Goal: Find specific page/section

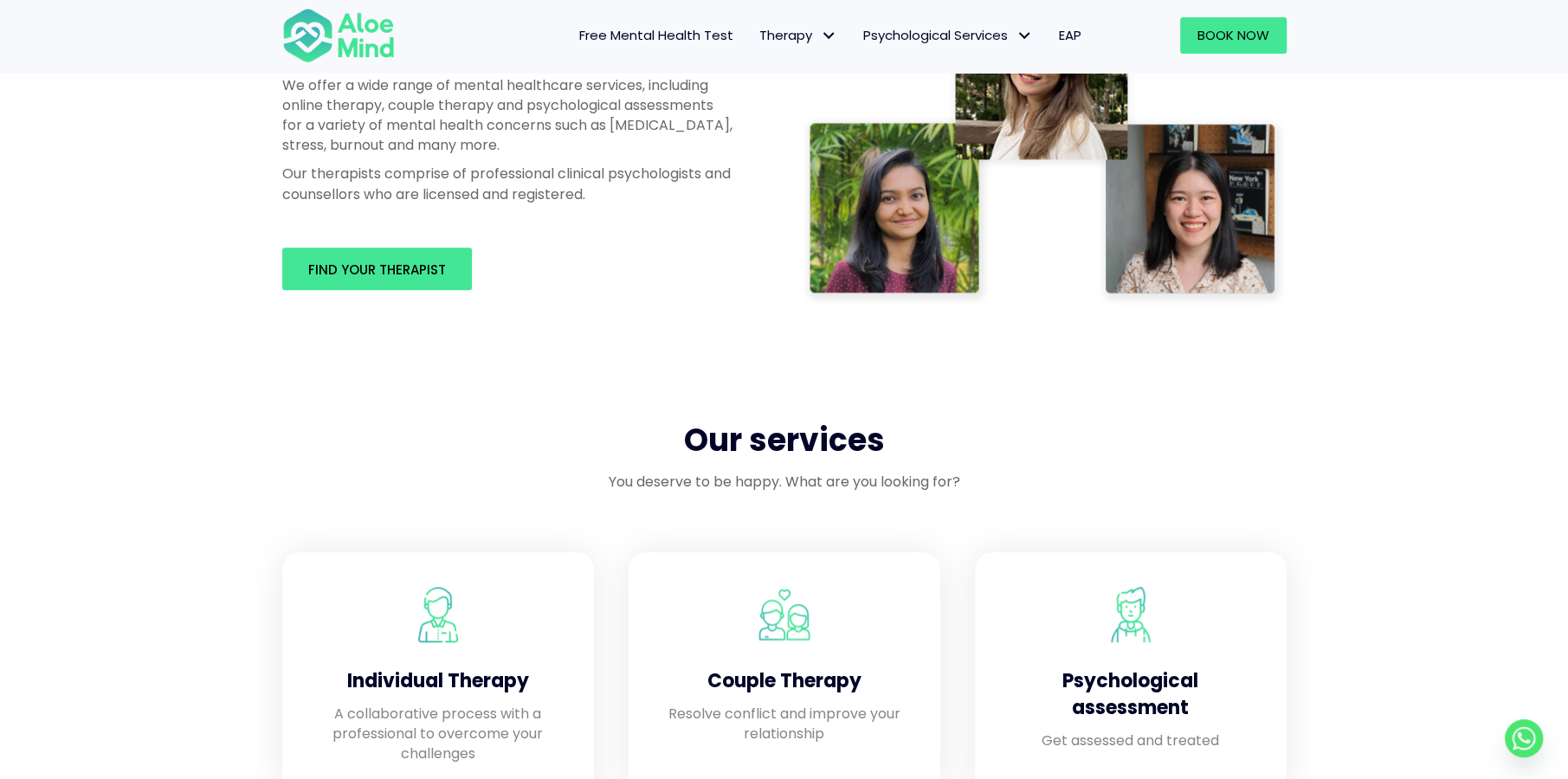
scroll to position [1125, 0]
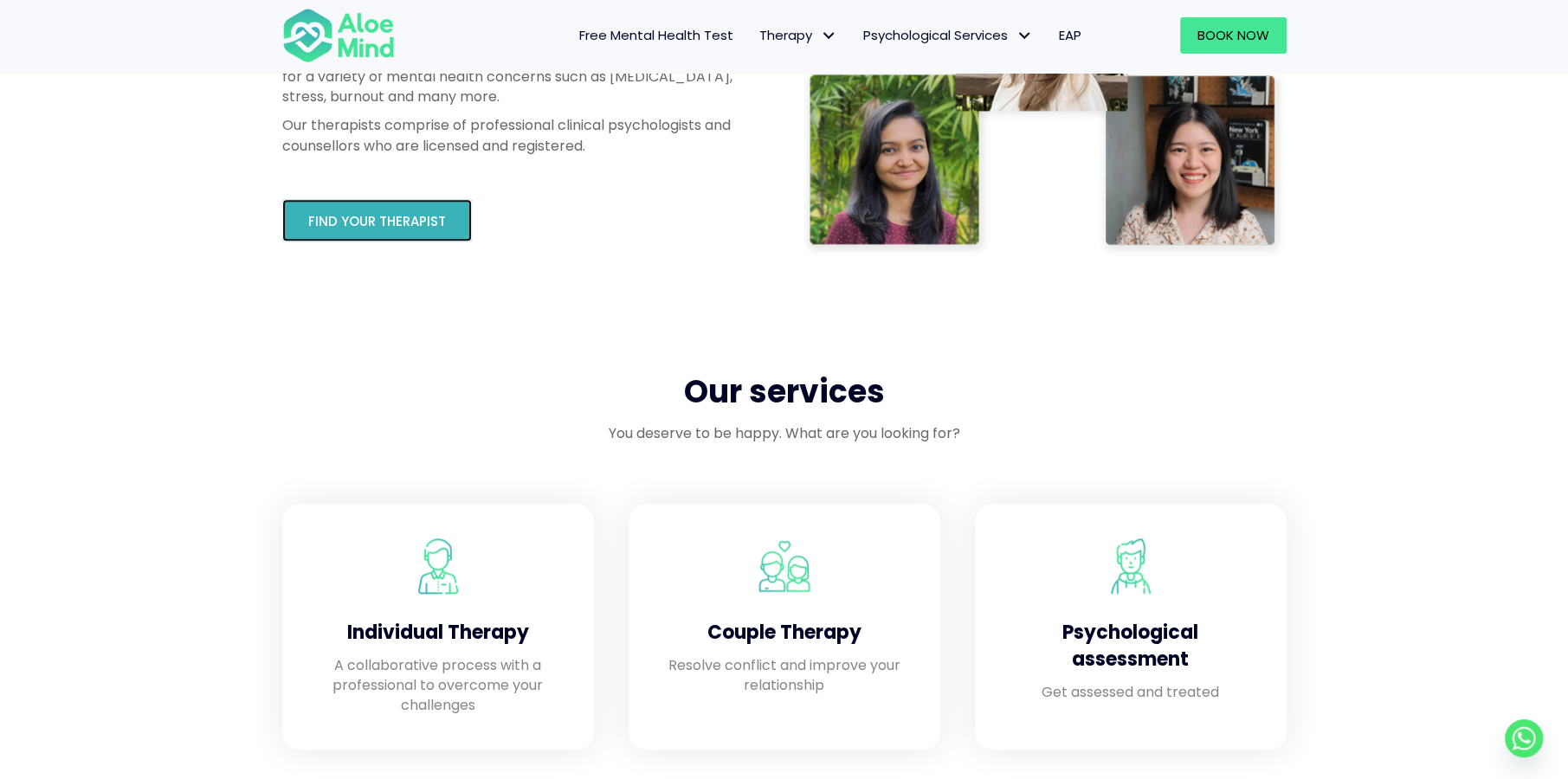
click at [402, 229] on span "Find your therapist" at bounding box center [377, 220] width 138 height 18
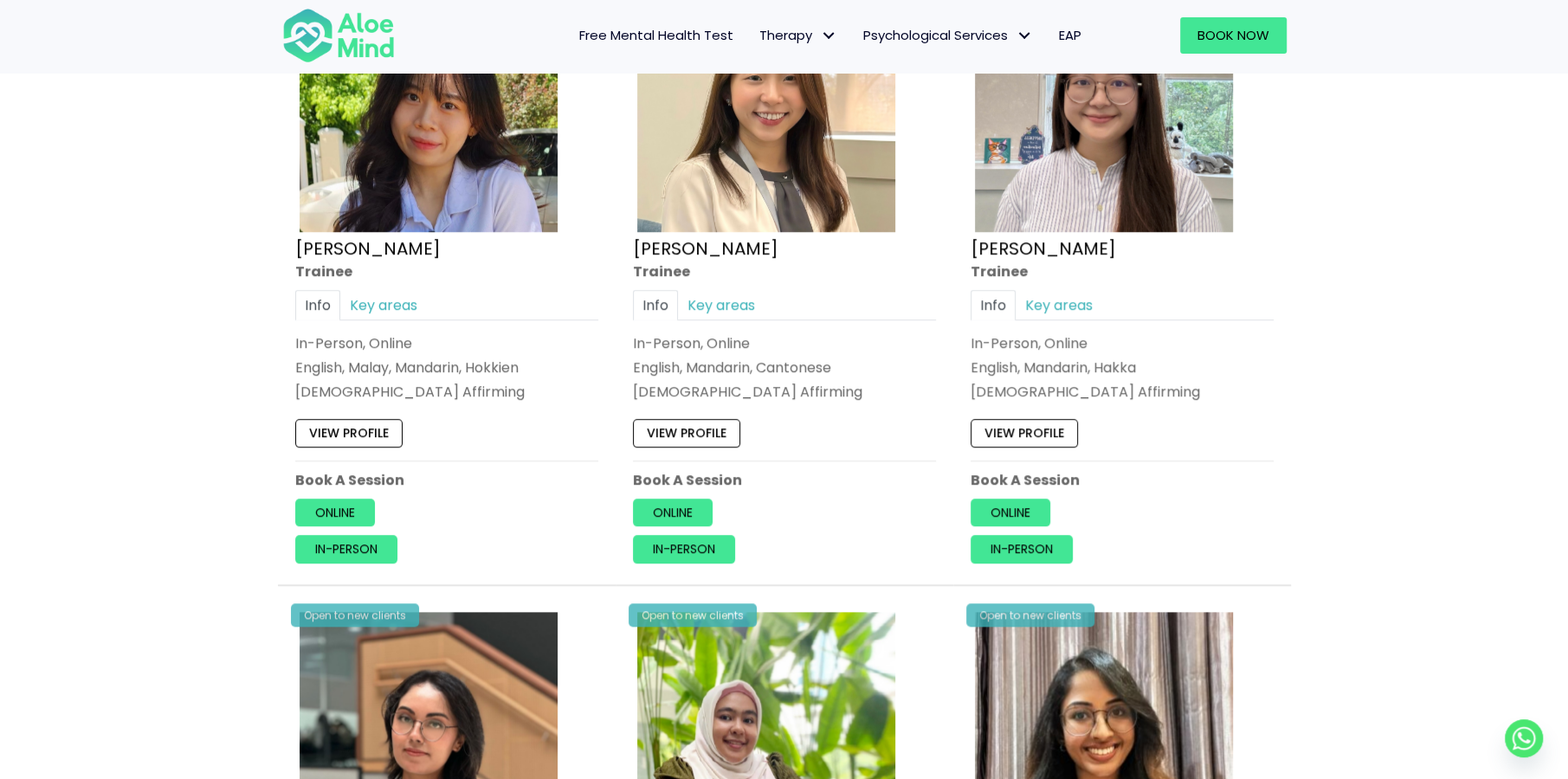
scroll to position [1039, 0]
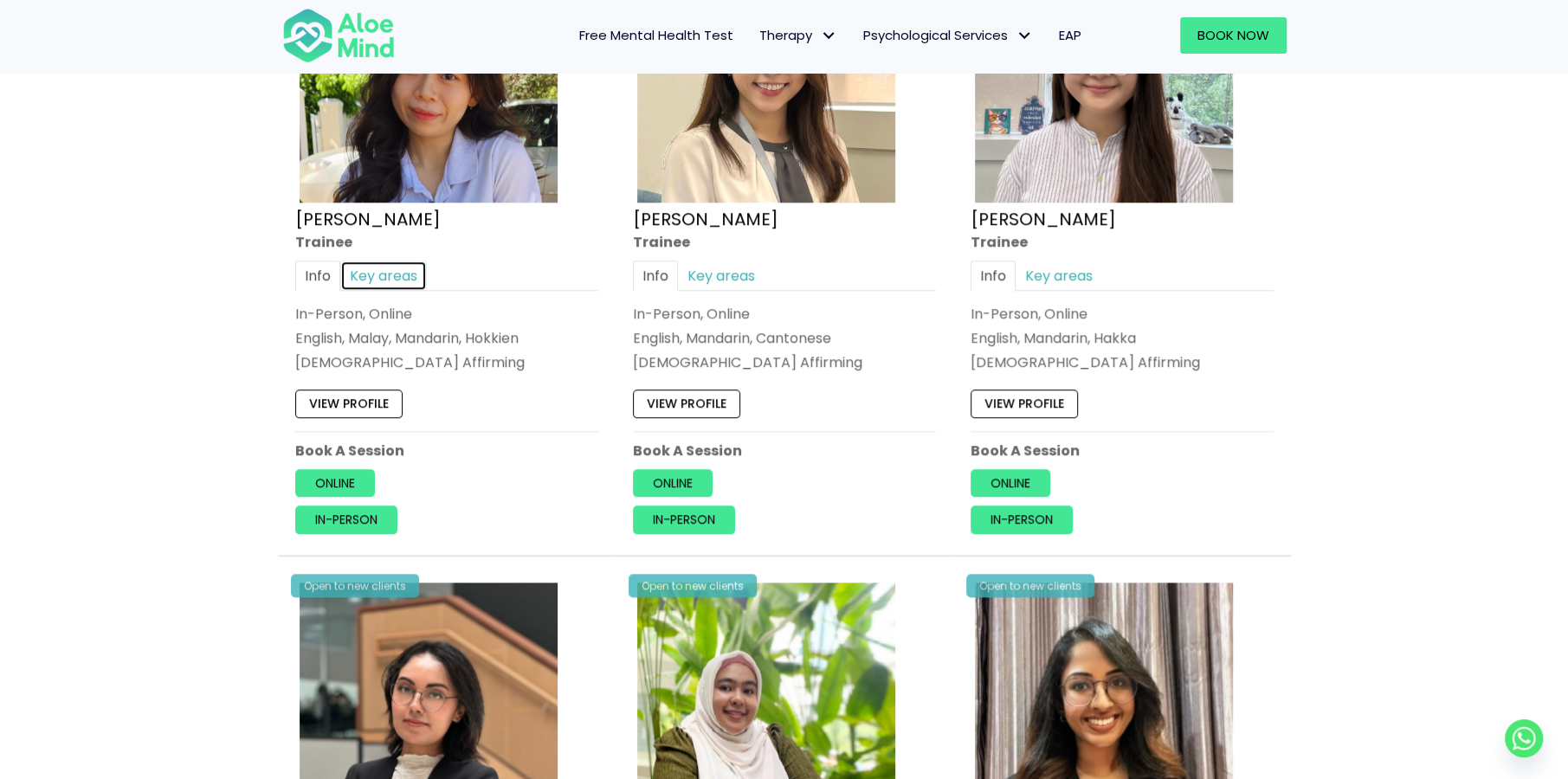
click at [385, 273] on link "Key areas" at bounding box center [384, 276] width 87 height 30
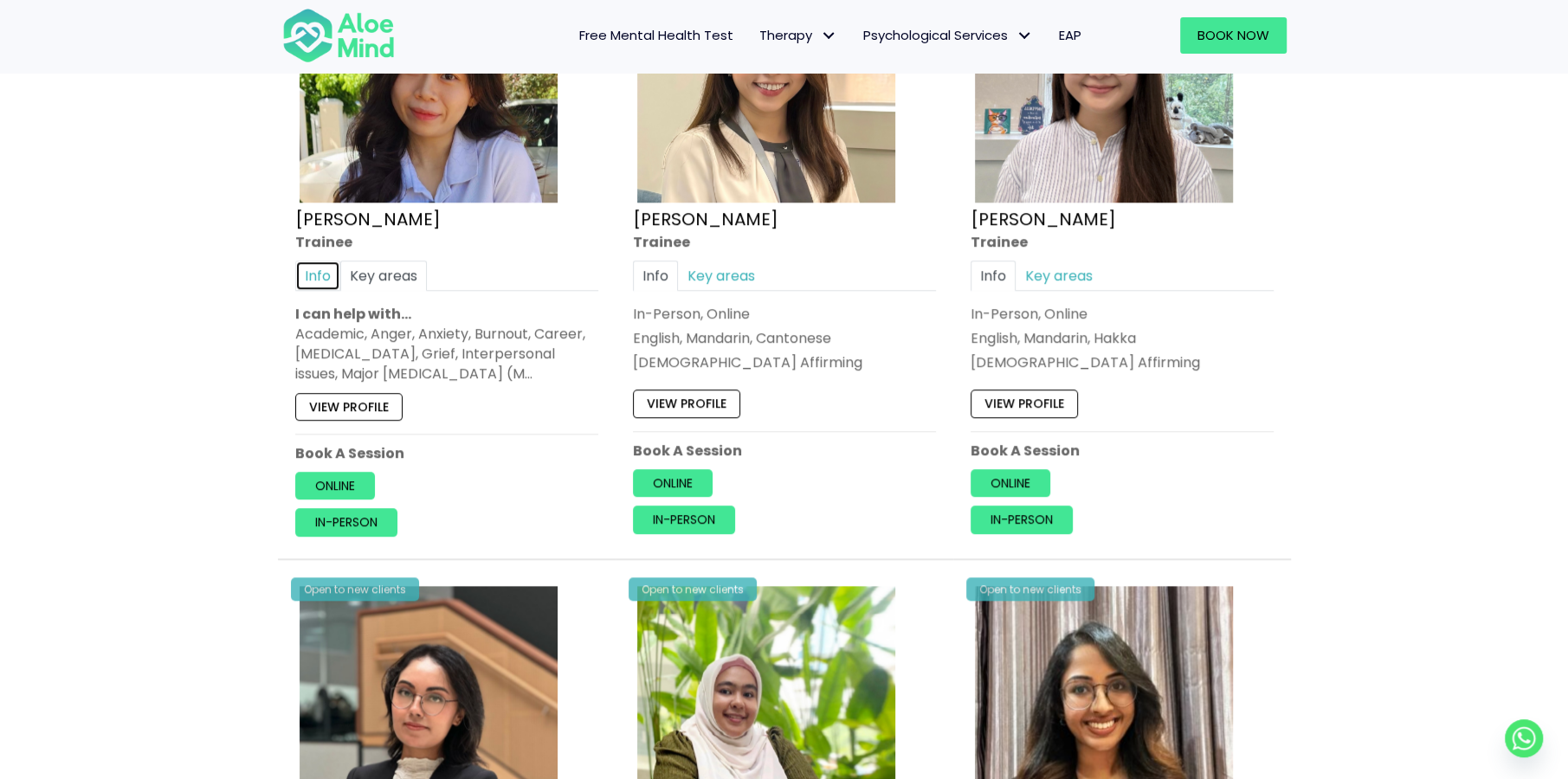
click at [330, 270] on link "Info" at bounding box center [318, 276] width 45 height 30
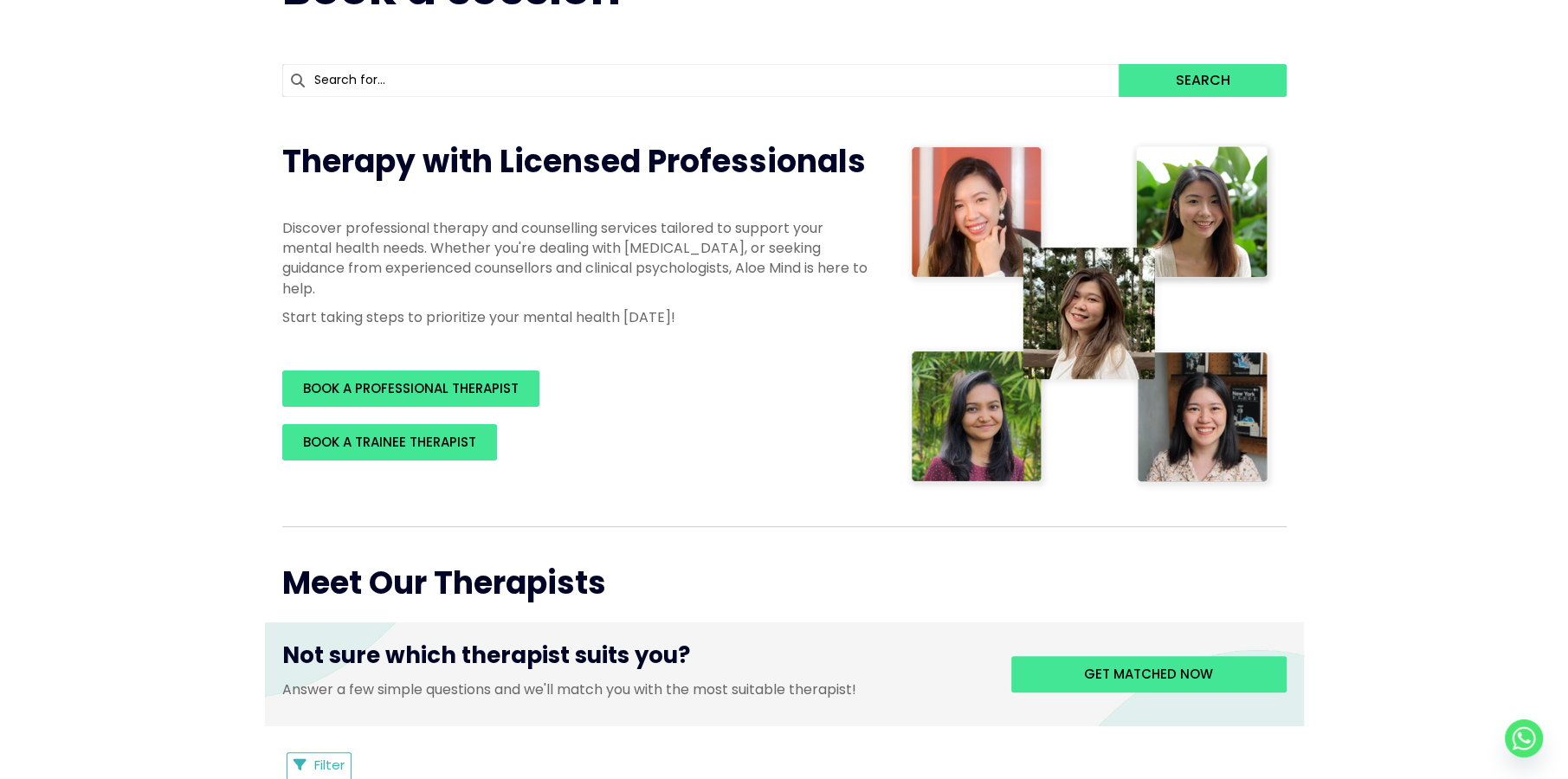
scroll to position [0, 0]
